Goal: Task Accomplishment & Management: Manage account settings

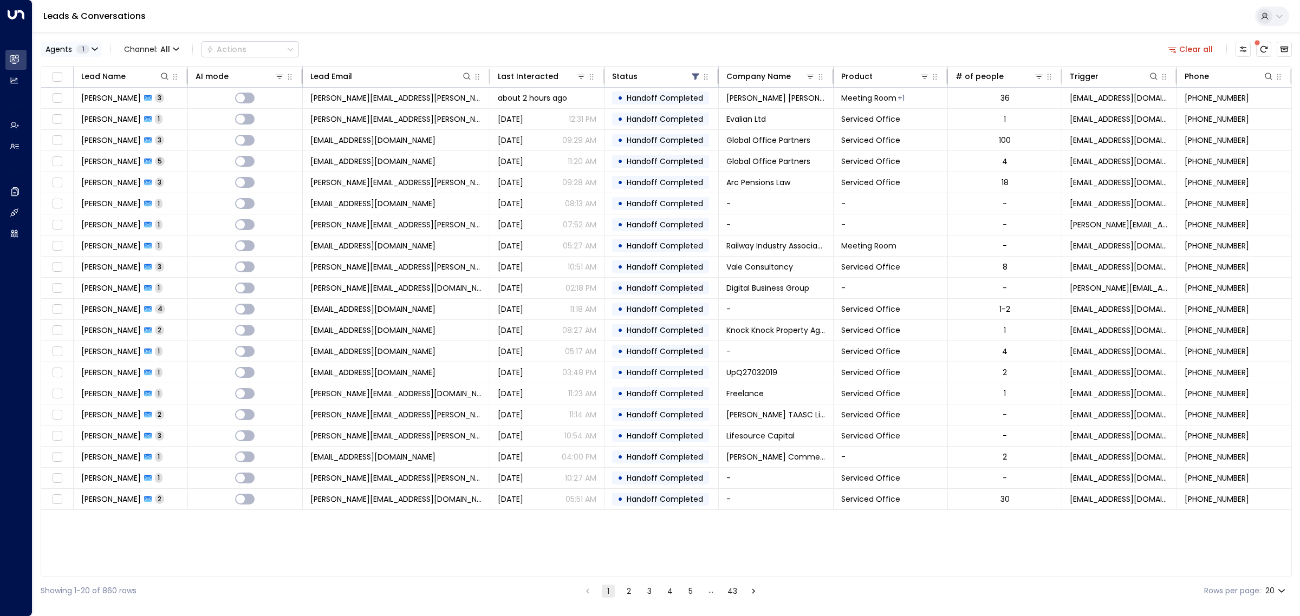
click at [99, 45] on button "Agents 1" at bounding box center [71, 49] width 61 height 15
click at [84, 118] on div "Aimee Irwin" at bounding box center [89, 120] width 60 height 11
click at [84, 100] on div "[PERSON_NAME]" at bounding box center [89, 104] width 60 height 11
click at [188, 141] on div "Alex Ingram Aiden Ives Grace Nolan Aimee Irwin Select All Clear Apply" at bounding box center [123, 111] width 165 height 104
click at [183, 145] on button "Apply" at bounding box center [183, 148] width 31 height 15
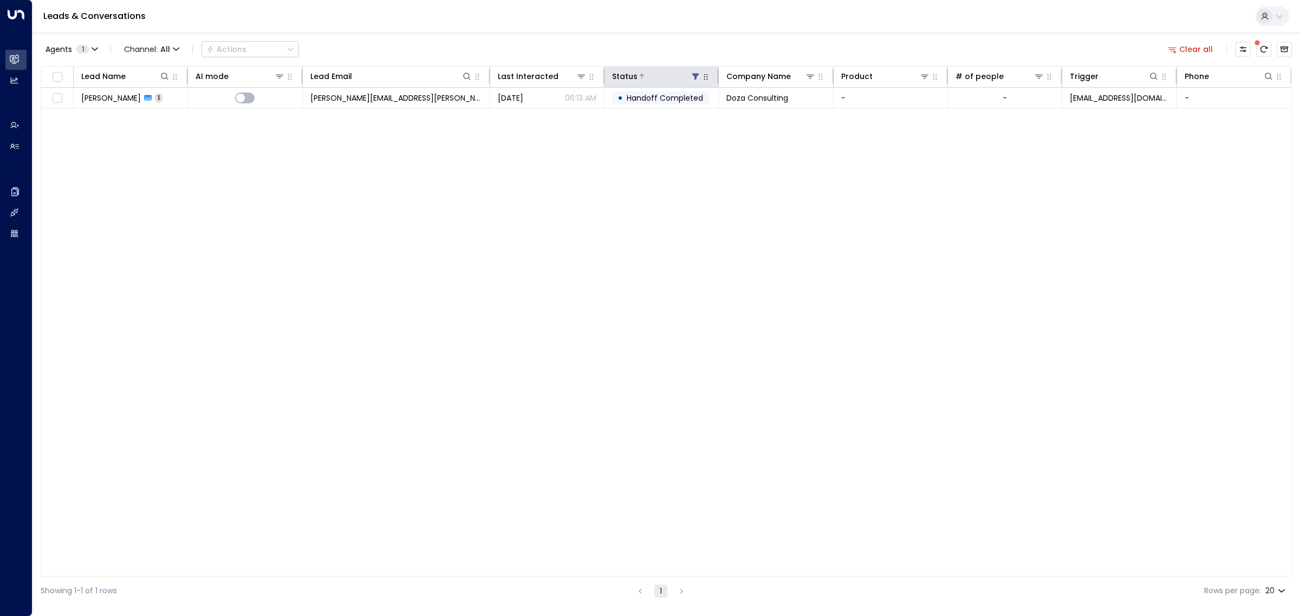
click at [699, 79] on icon at bounding box center [695, 76] width 9 height 9
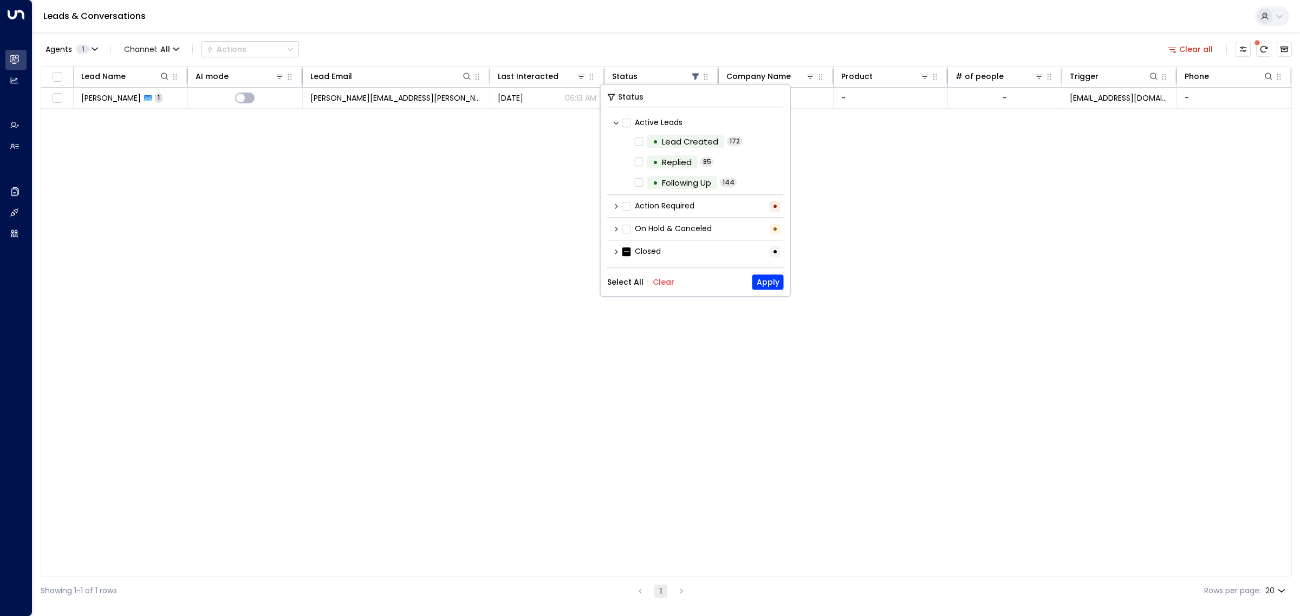
click at [626, 282] on button "Select All" at bounding box center [625, 282] width 36 height 9
click at [776, 282] on button "Apply" at bounding box center [767, 282] width 31 height 15
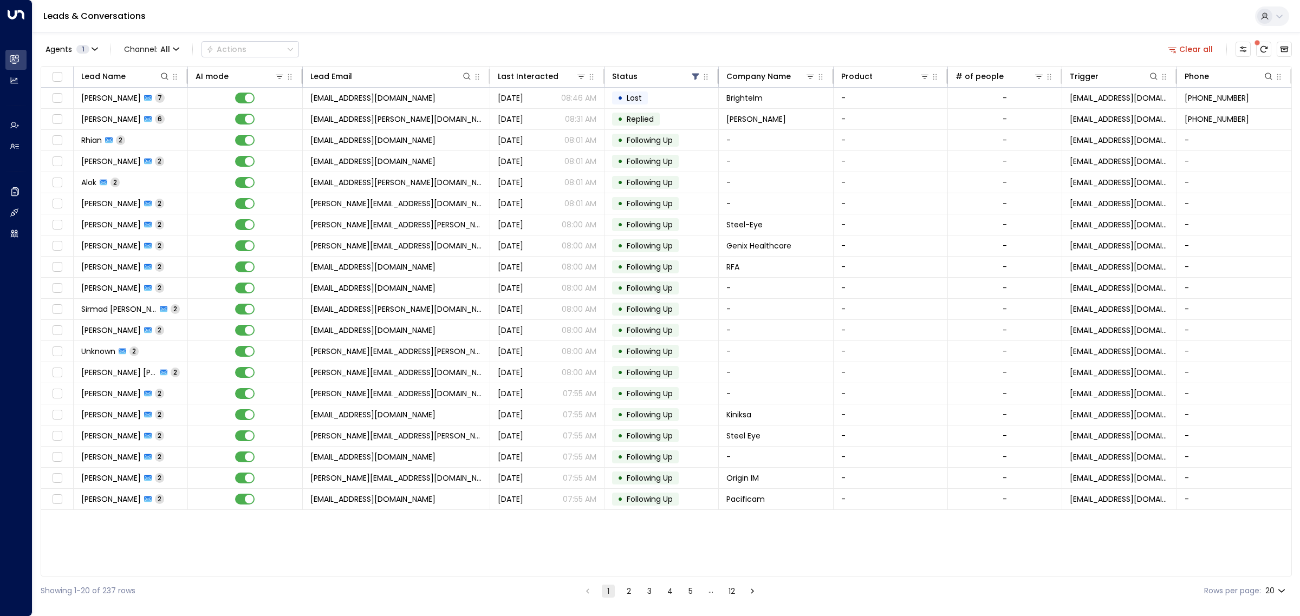
click at [1279, 590] on body "Overview Leads & Conversations Leads & Conversations Analytics Analytics Agents…" at bounding box center [650, 303] width 1300 height 606
click at [1278, 596] on li "100" at bounding box center [1274, 594] width 31 height 20
type input "***"
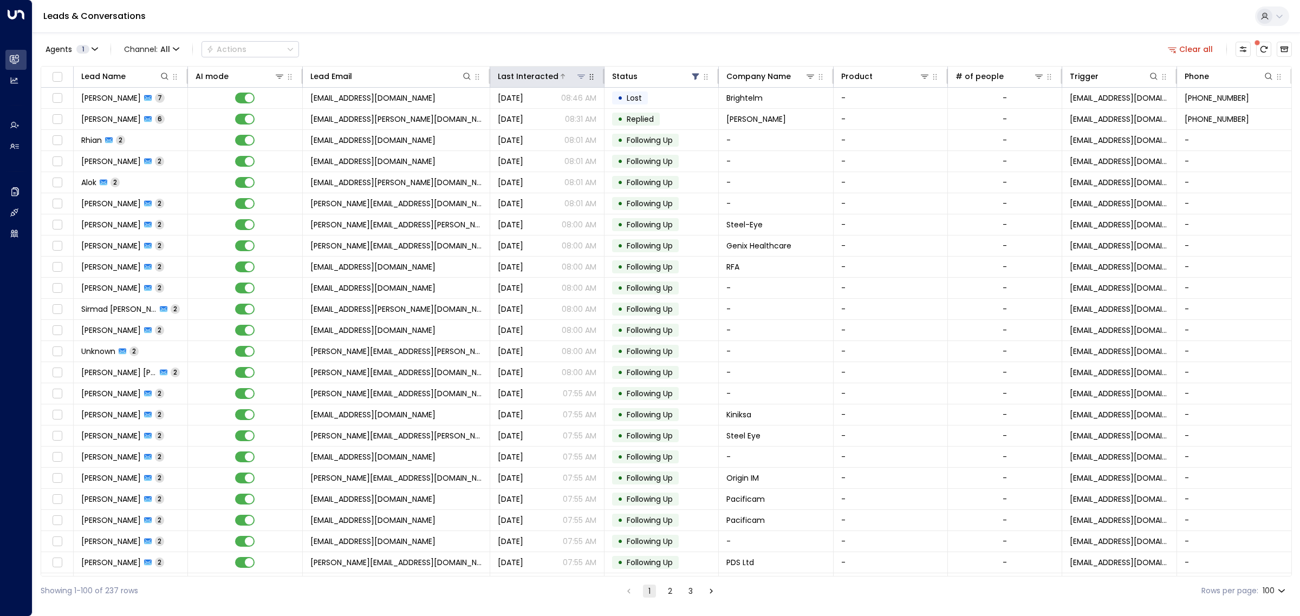
click at [560, 79] on icon at bounding box center [563, 76] width 7 height 7
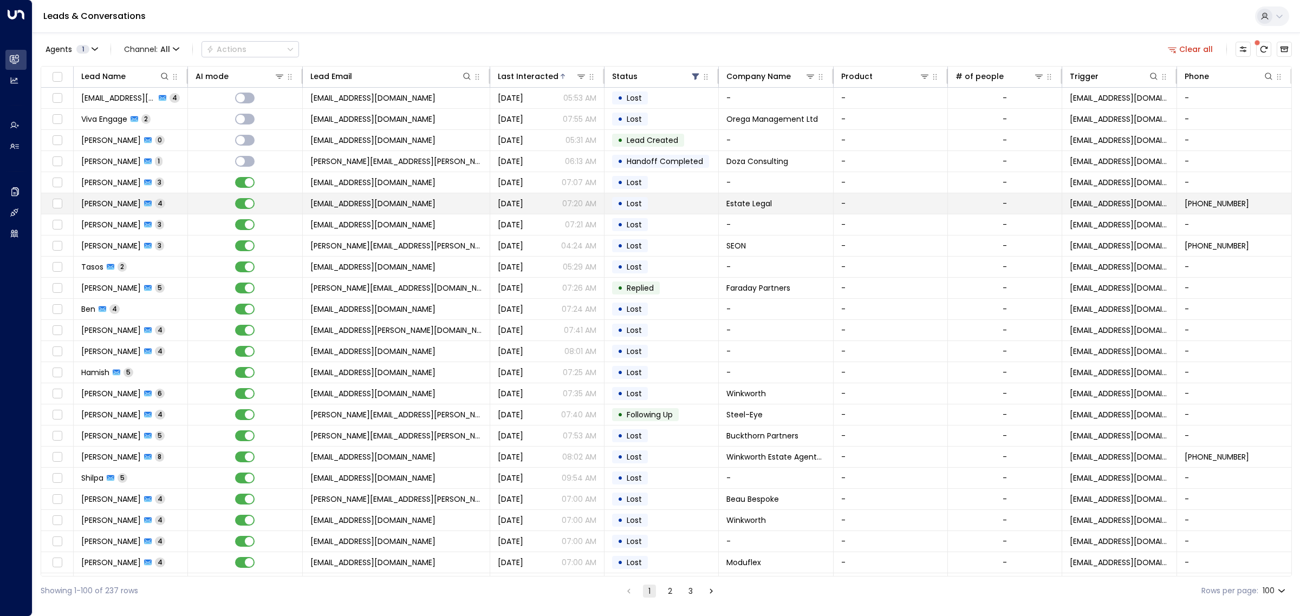
click at [523, 202] on span "Sep 29, 2025" at bounding box center [510, 203] width 25 height 11
click at [532, 231] on td "Sep 29, 2025 07:21 AM" at bounding box center [547, 225] width 114 height 21
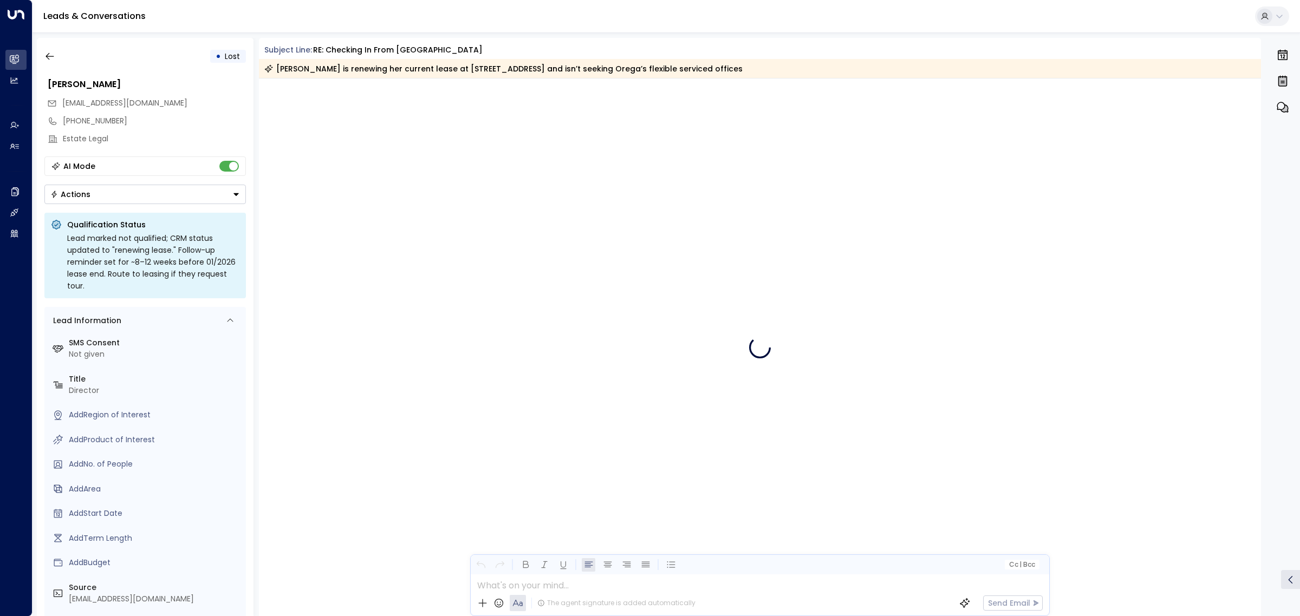
scroll to position [1122, 0]
